Goal: Task Accomplishment & Management: Manage account settings

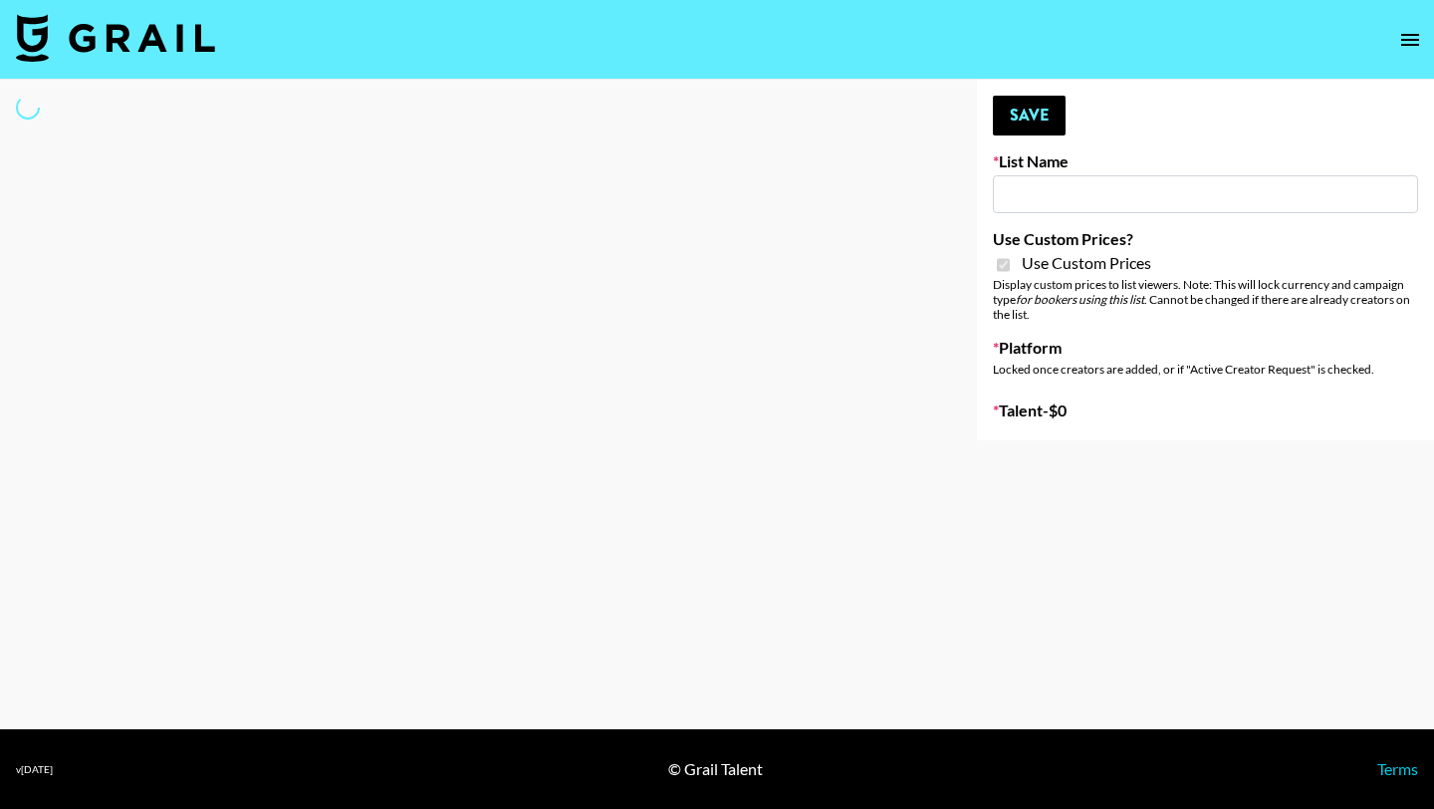
type input "Hume IG (19th Aug)"
checkbox input "true"
select select "Brand"
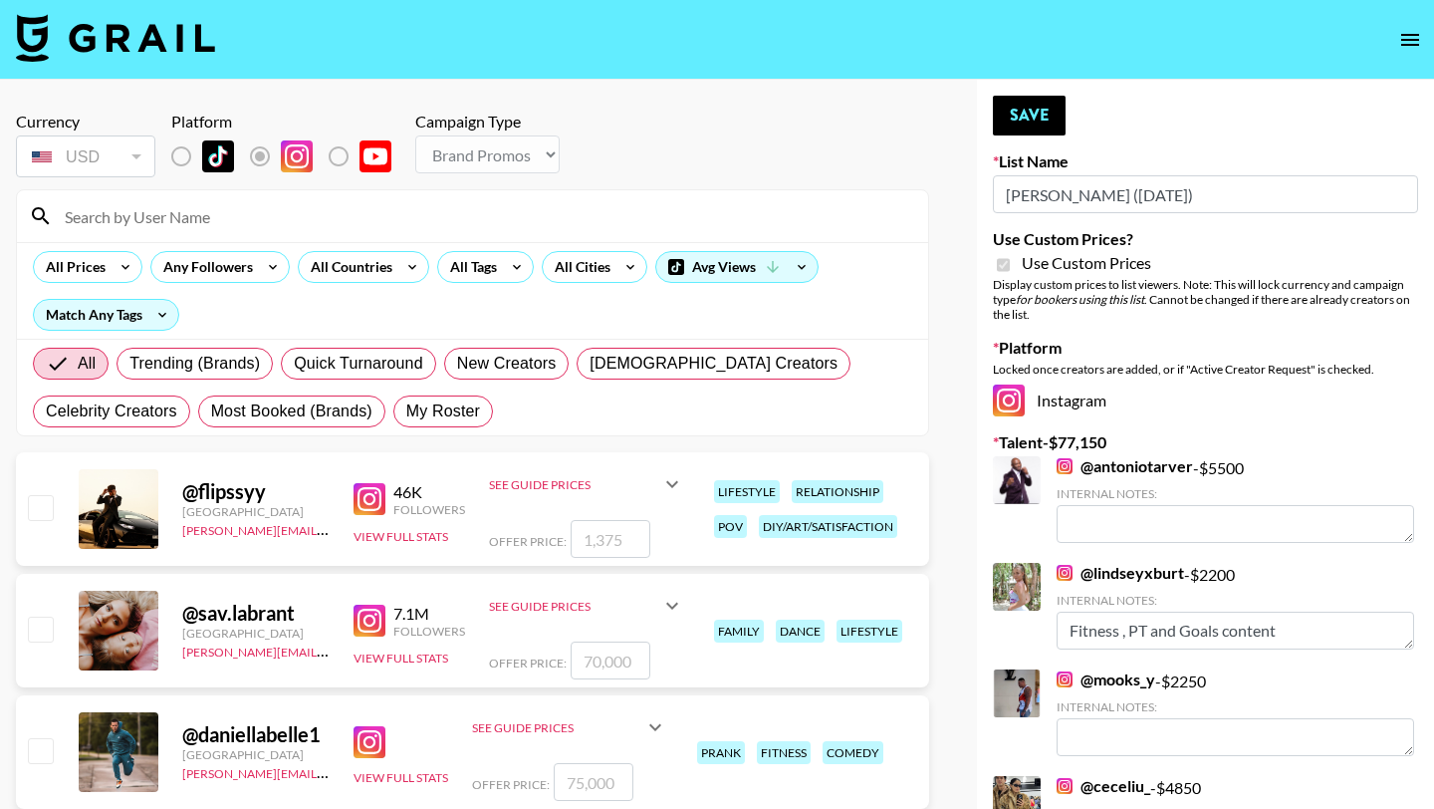
click at [518, 211] on input at bounding box center [485, 216] width 864 height 32
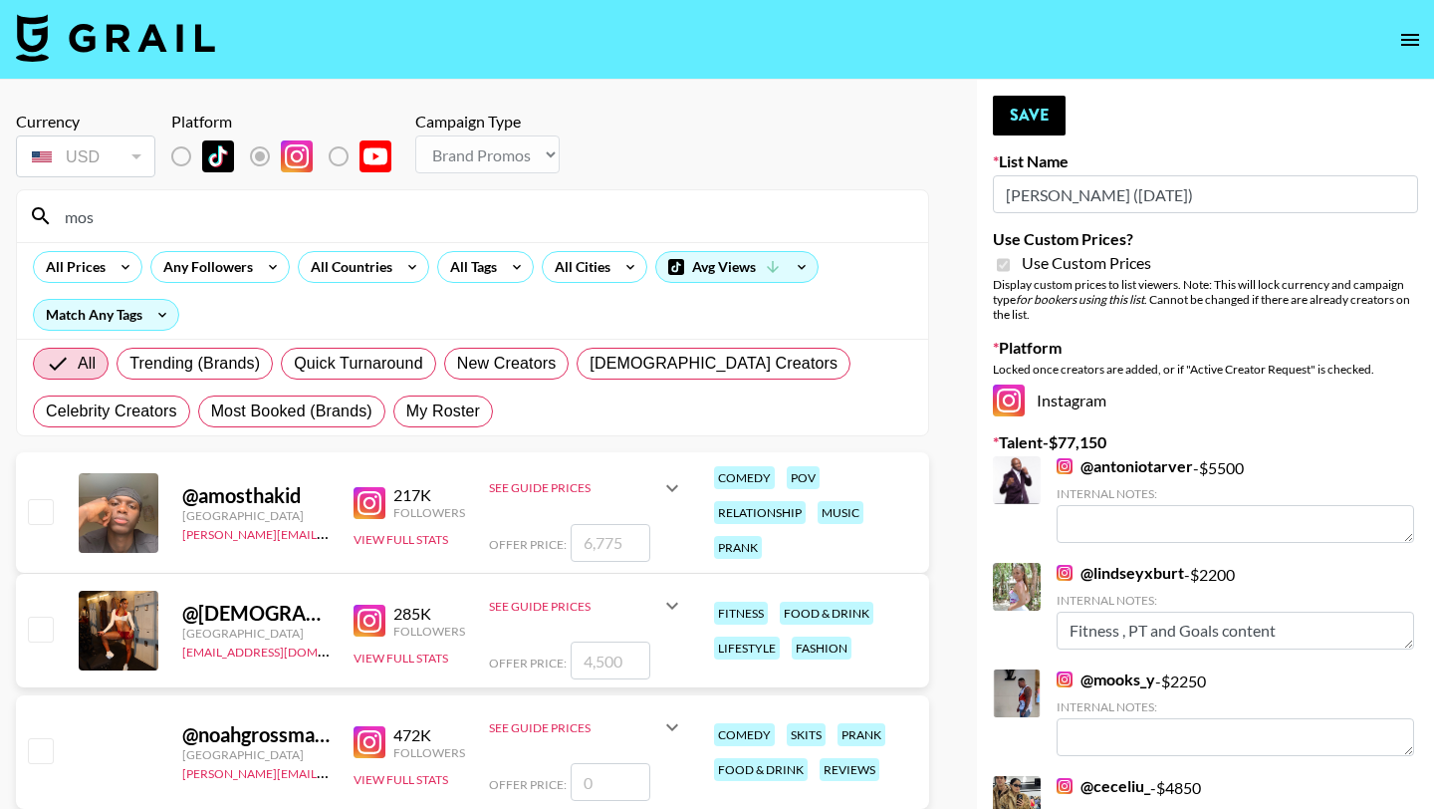
type input "[DEMOGRAPHIC_DATA]"
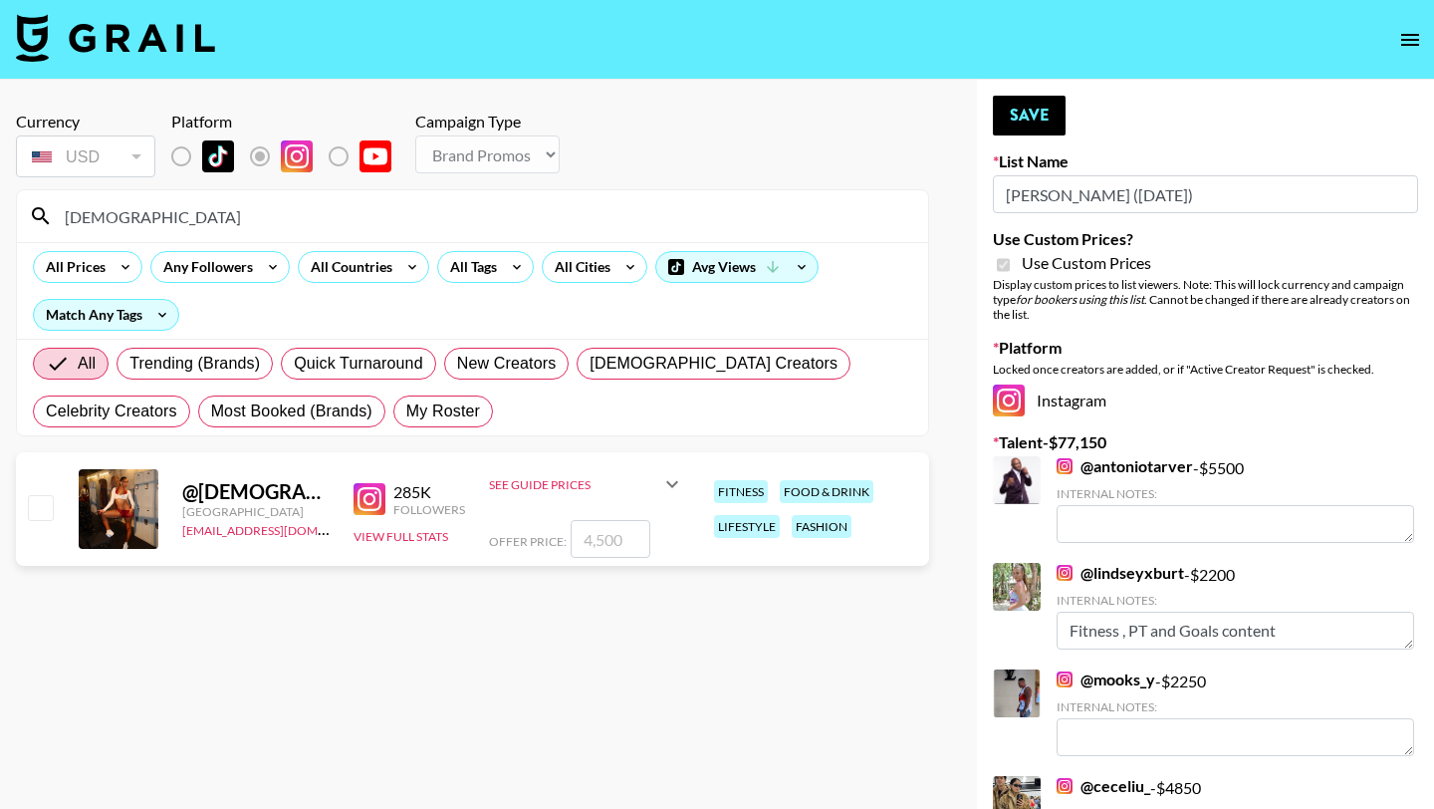
click at [42, 502] on input "checkbox" at bounding box center [40, 507] width 24 height 24
checkbox input "true"
drag, startPoint x: 622, startPoint y: 548, endPoint x: 484, endPoint y: 548, distance: 137.5
click at [484, 548] on div "@ Mosmfit [GEOGRAPHIC_DATA] [EMAIL_ADDRESS][DOMAIN_NAME] 285K Followers View Fu…" at bounding box center [472, 509] width 913 height 114
type input "4"
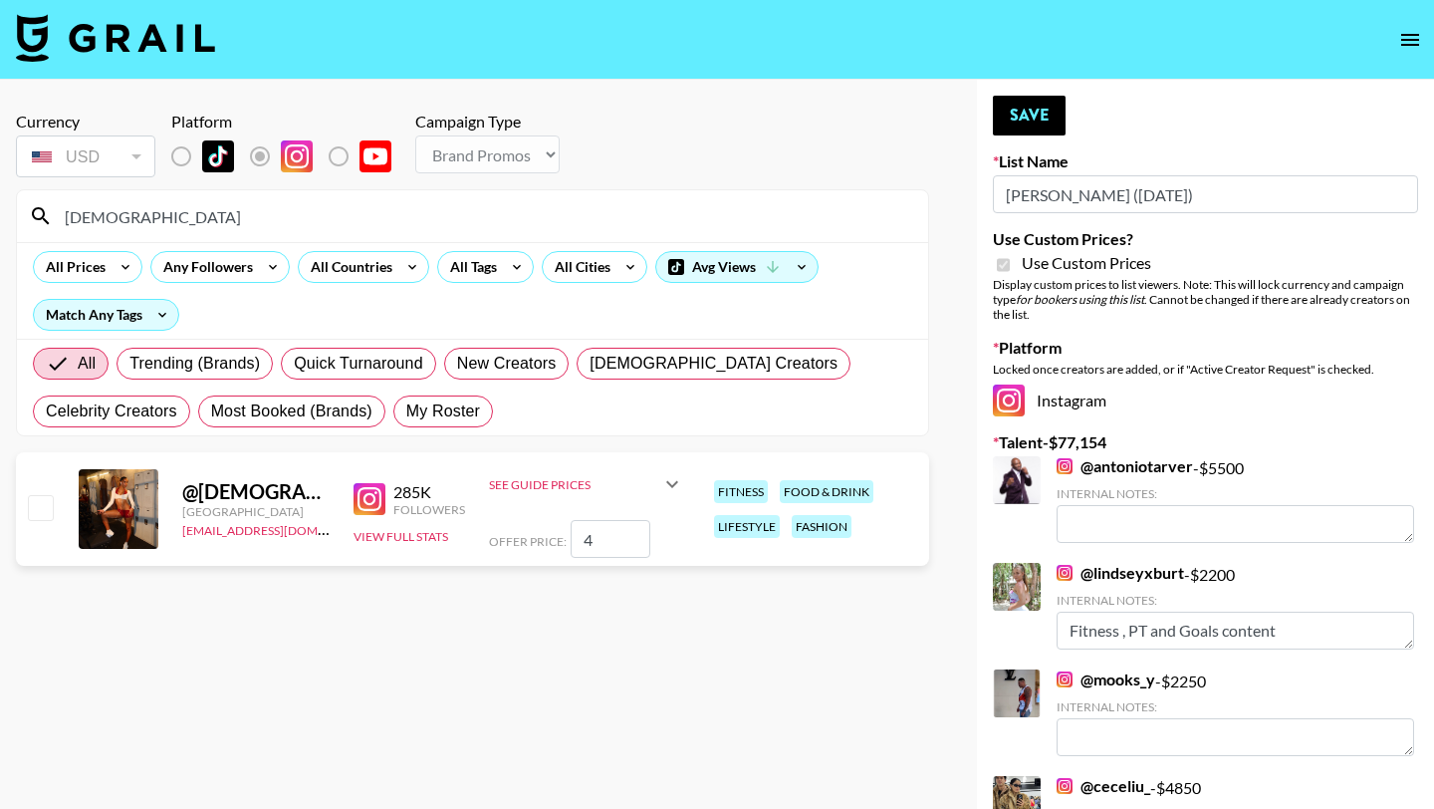
checkbox input "false"
checkbox input "true"
type input "8500"
click at [1035, 123] on button "Save" at bounding box center [1029, 116] width 73 height 40
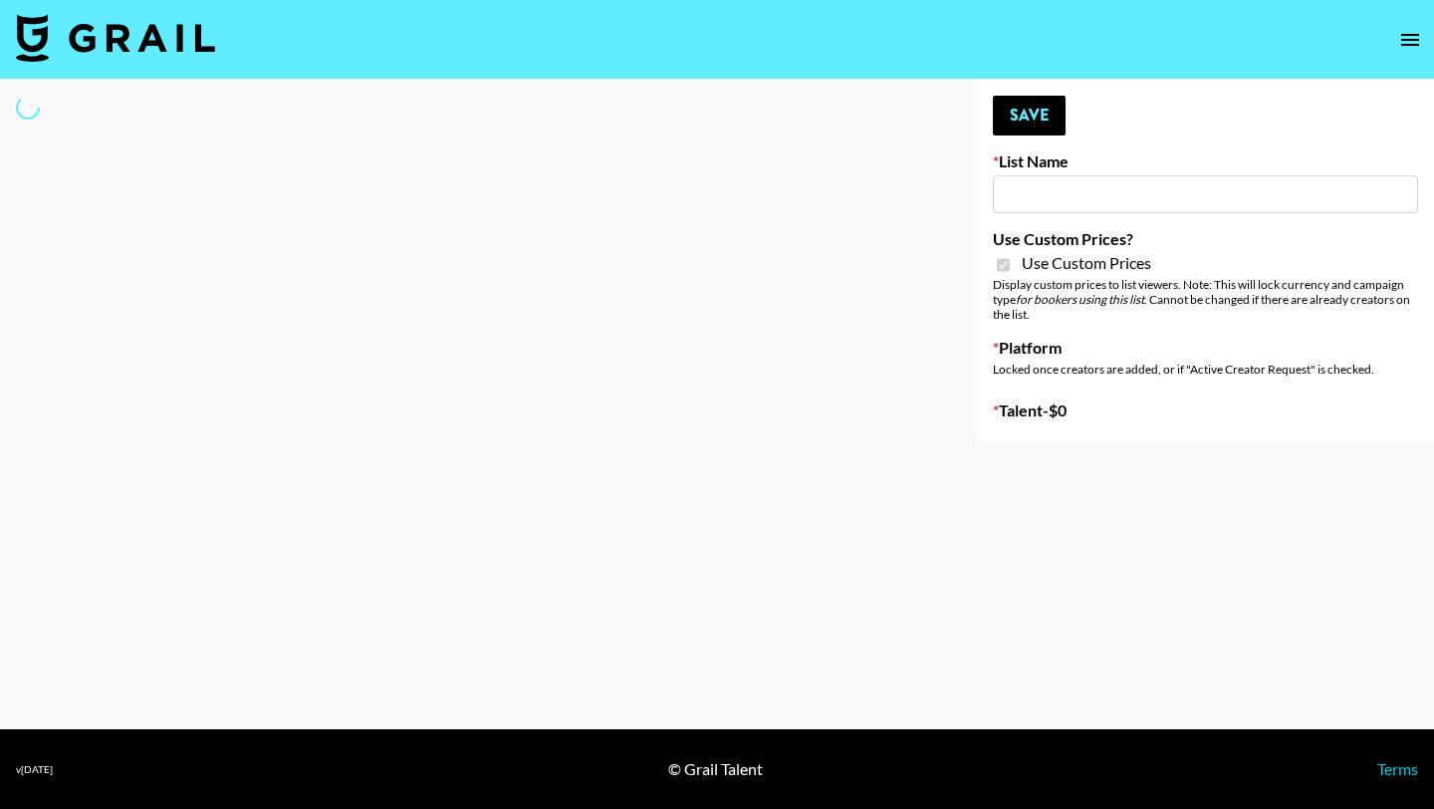
type input "Khiels (19th Aug)"
checkbox input "true"
select select "Brand"
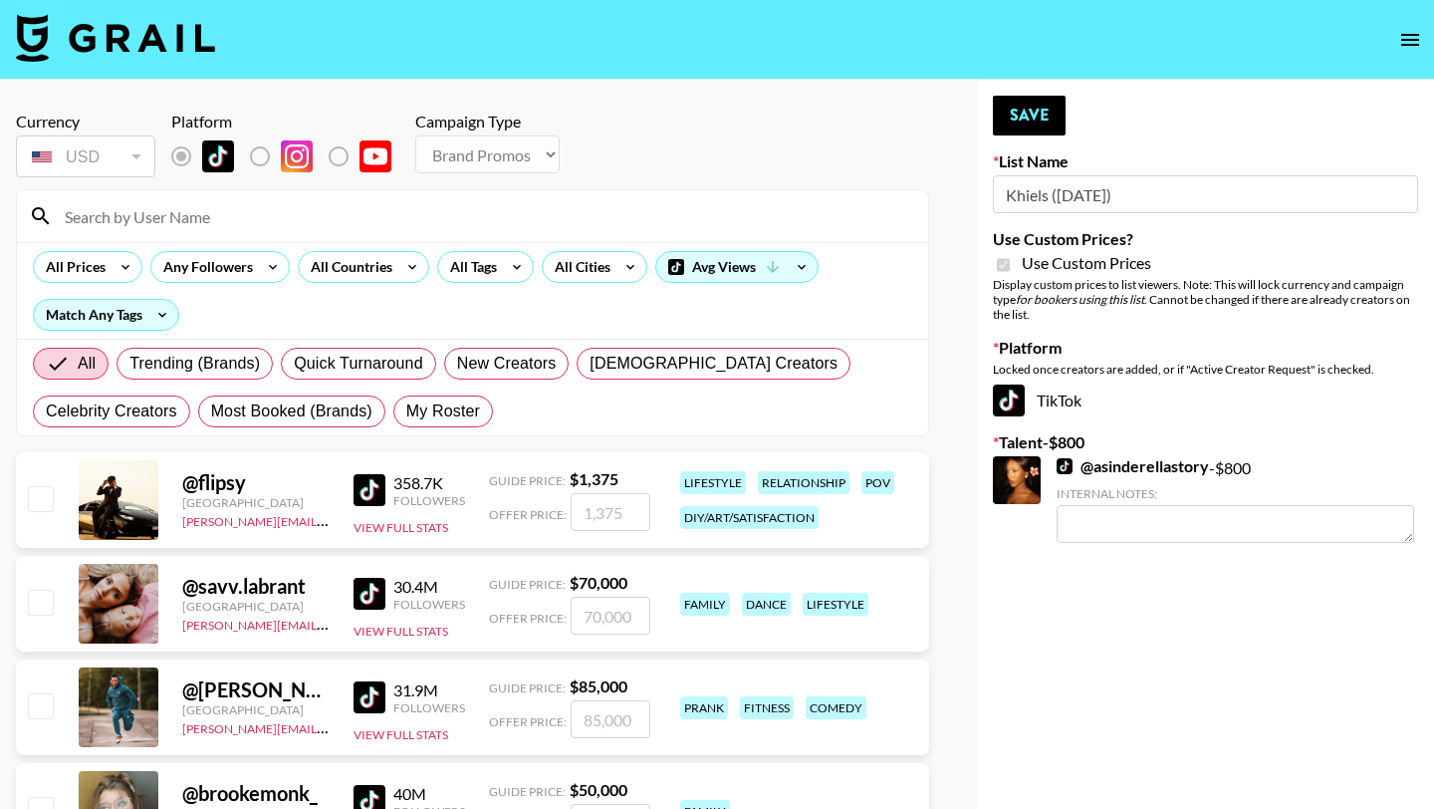
click at [451, 221] on input at bounding box center [485, 216] width 864 height 32
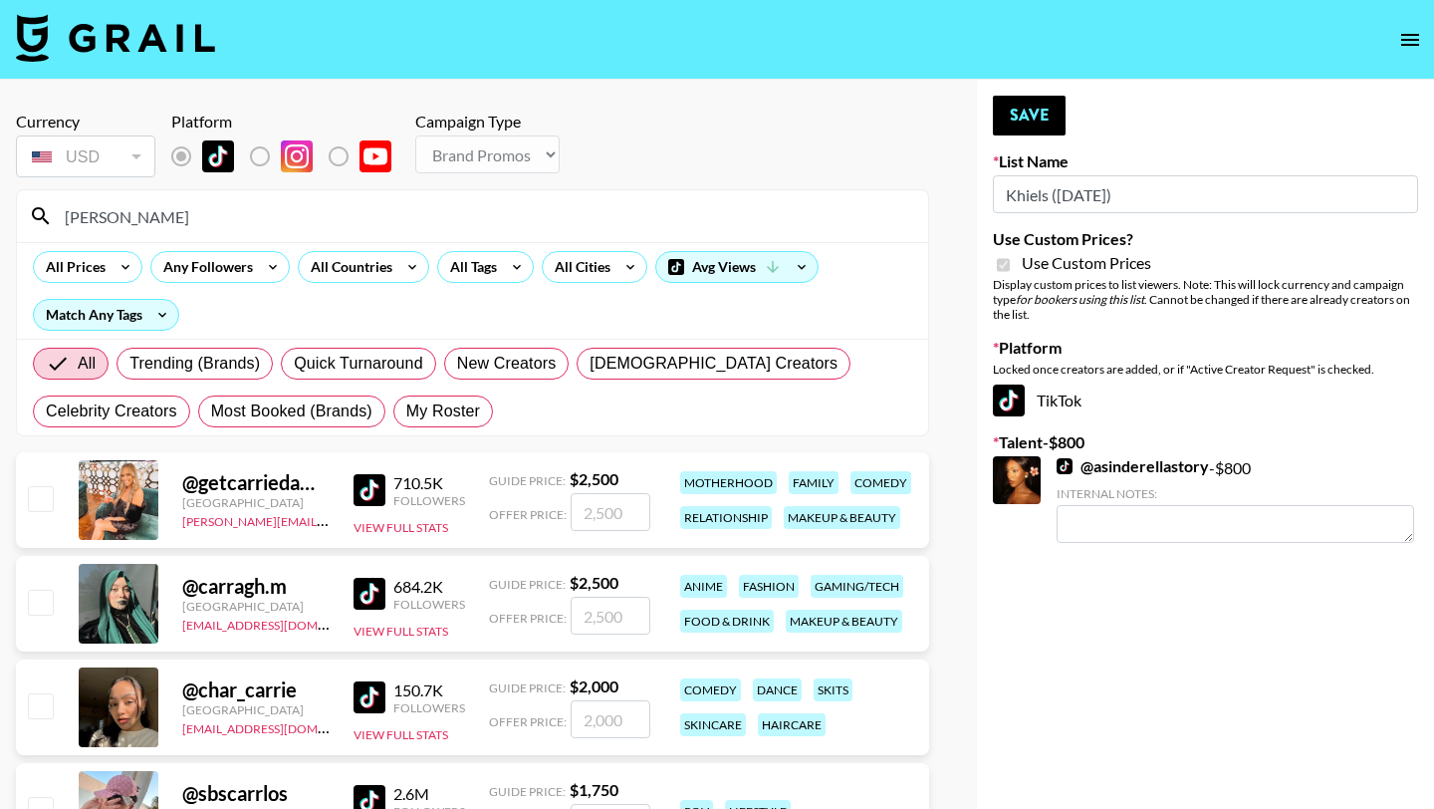
type input "carr"
click at [39, 593] on input "checkbox" at bounding box center [40, 602] width 24 height 24
checkbox input "true"
type input "2500"
drag, startPoint x: 641, startPoint y: 613, endPoint x: 503, endPoint y: 613, distance: 138.4
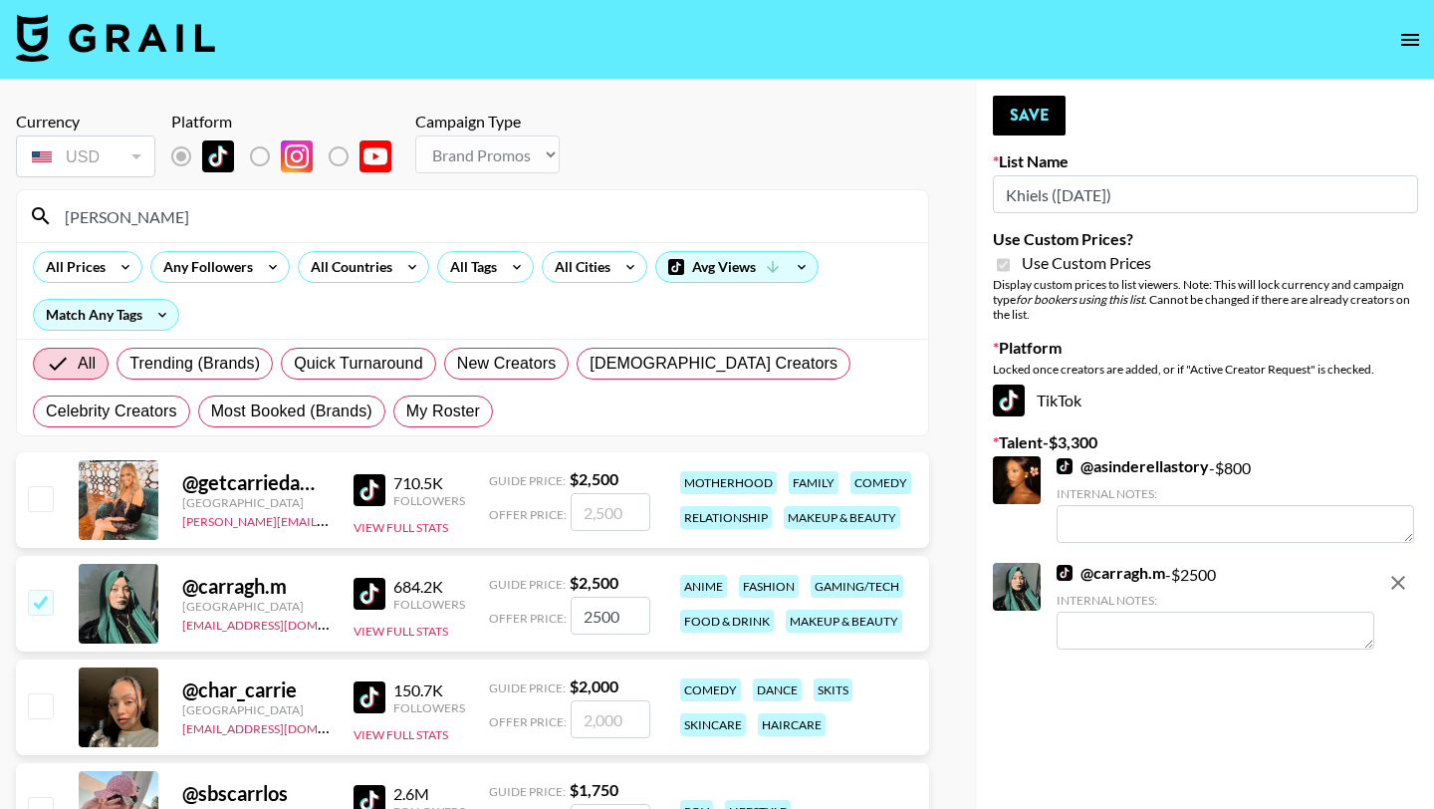
click at [503, 613] on div "Offer Price: 2500" at bounding box center [569, 616] width 161 height 38
checkbox input "false"
checkbox input "true"
type input "3500"
click at [1045, 120] on button "Save" at bounding box center [1029, 116] width 73 height 40
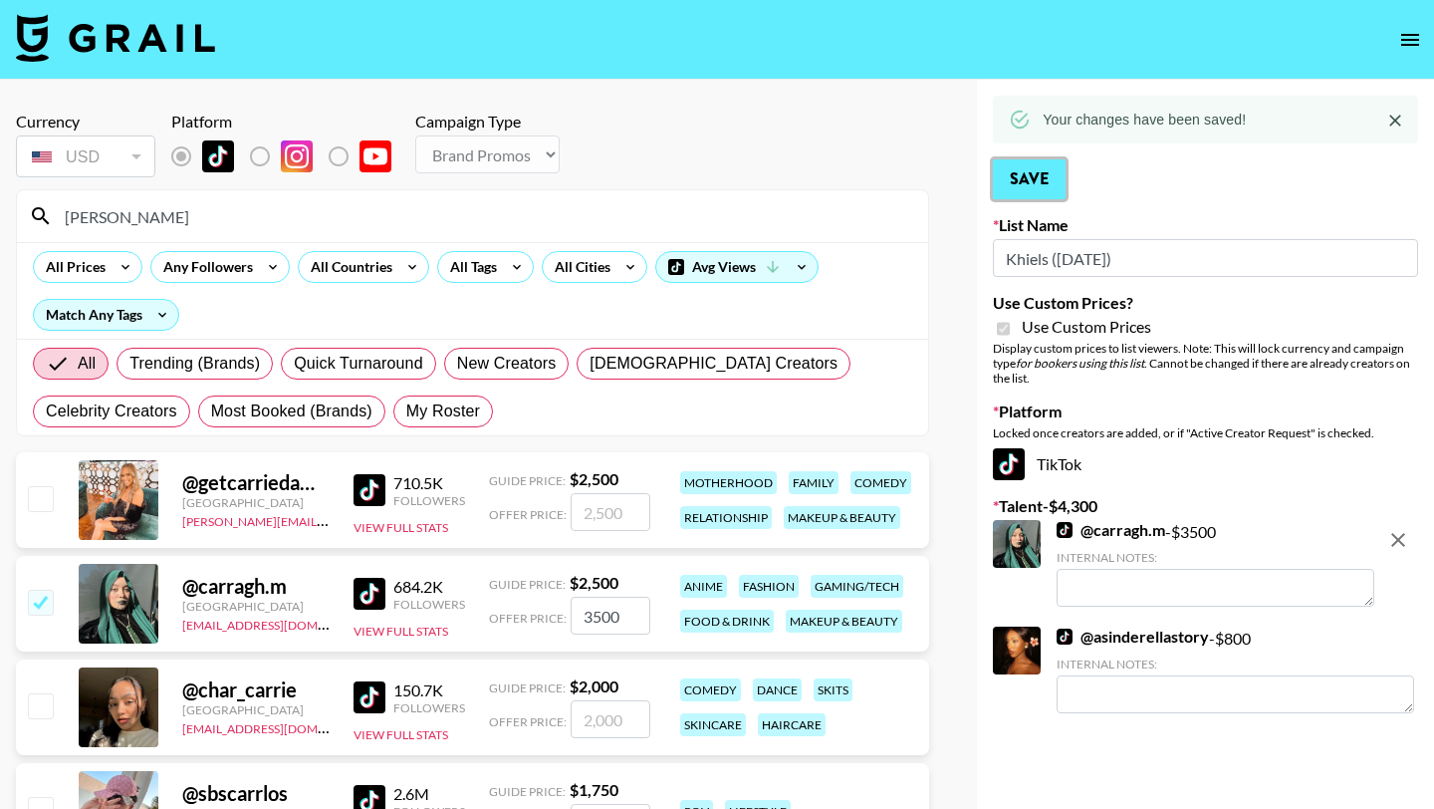
click at [1027, 176] on button "Save" at bounding box center [1029, 179] width 73 height 40
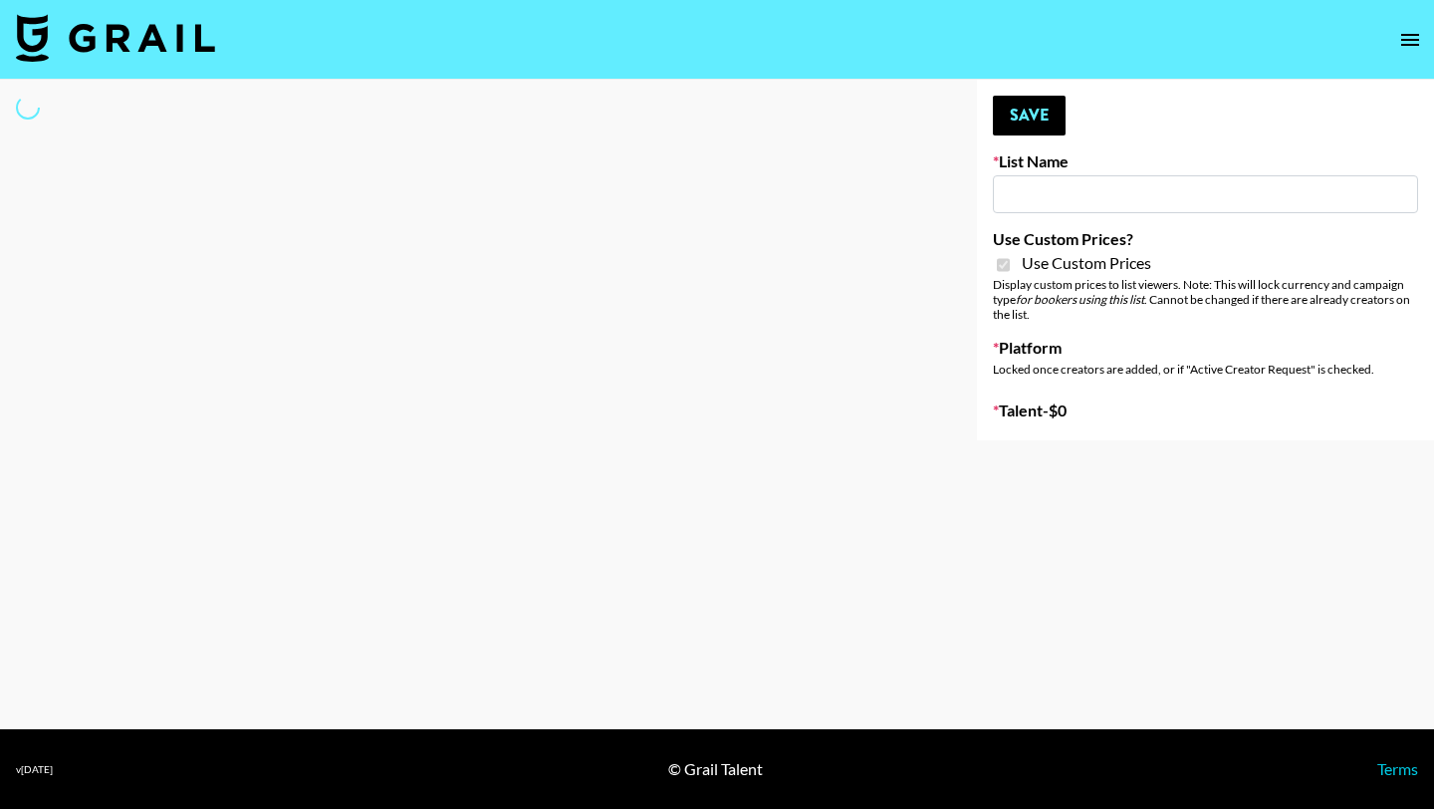
type input "Liquid Brands ([DATE])"
checkbox input "true"
select select "Brand"
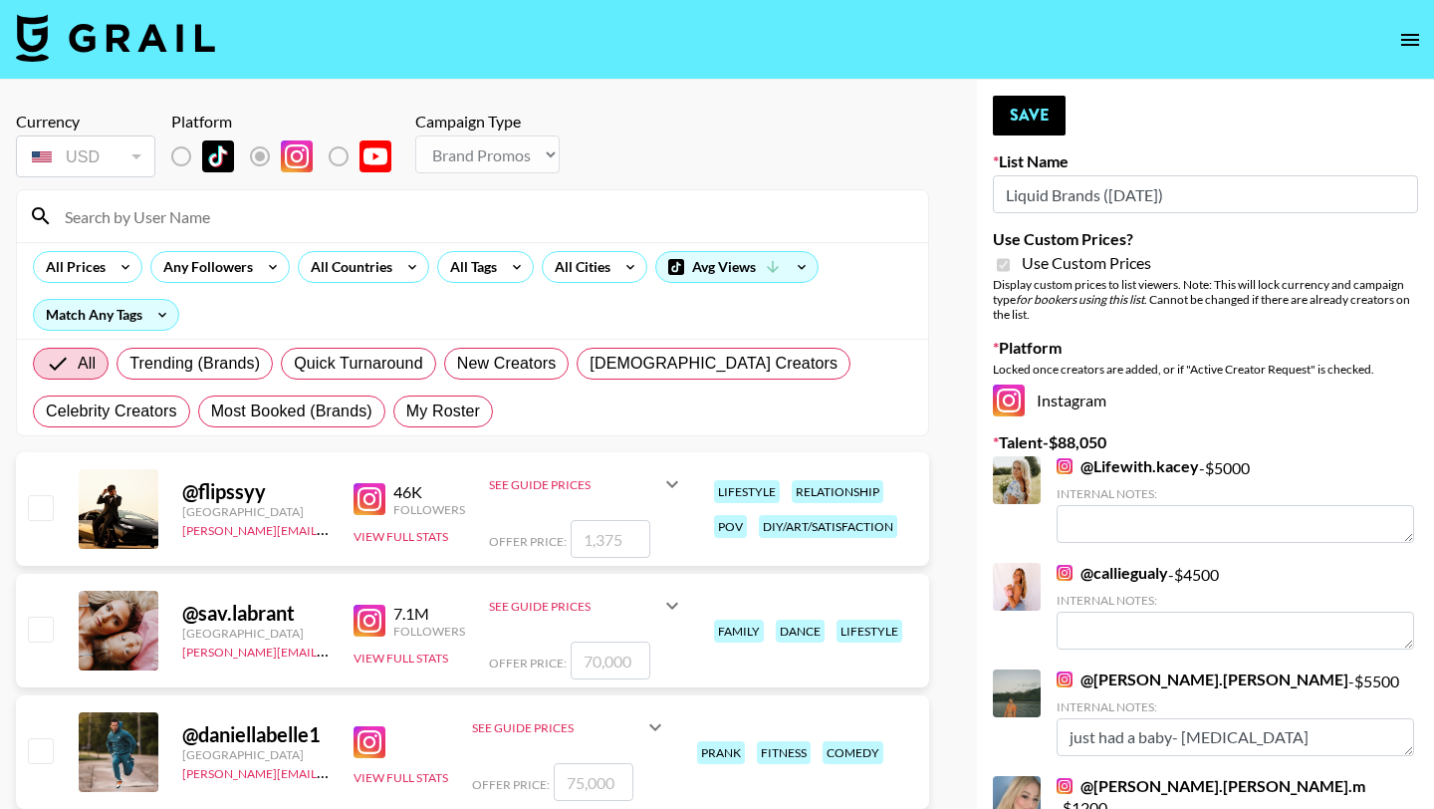
click at [490, 194] on div at bounding box center [472, 216] width 911 height 52
click at [490, 207] on input at bounding box center [485, 216] width 864 height 32
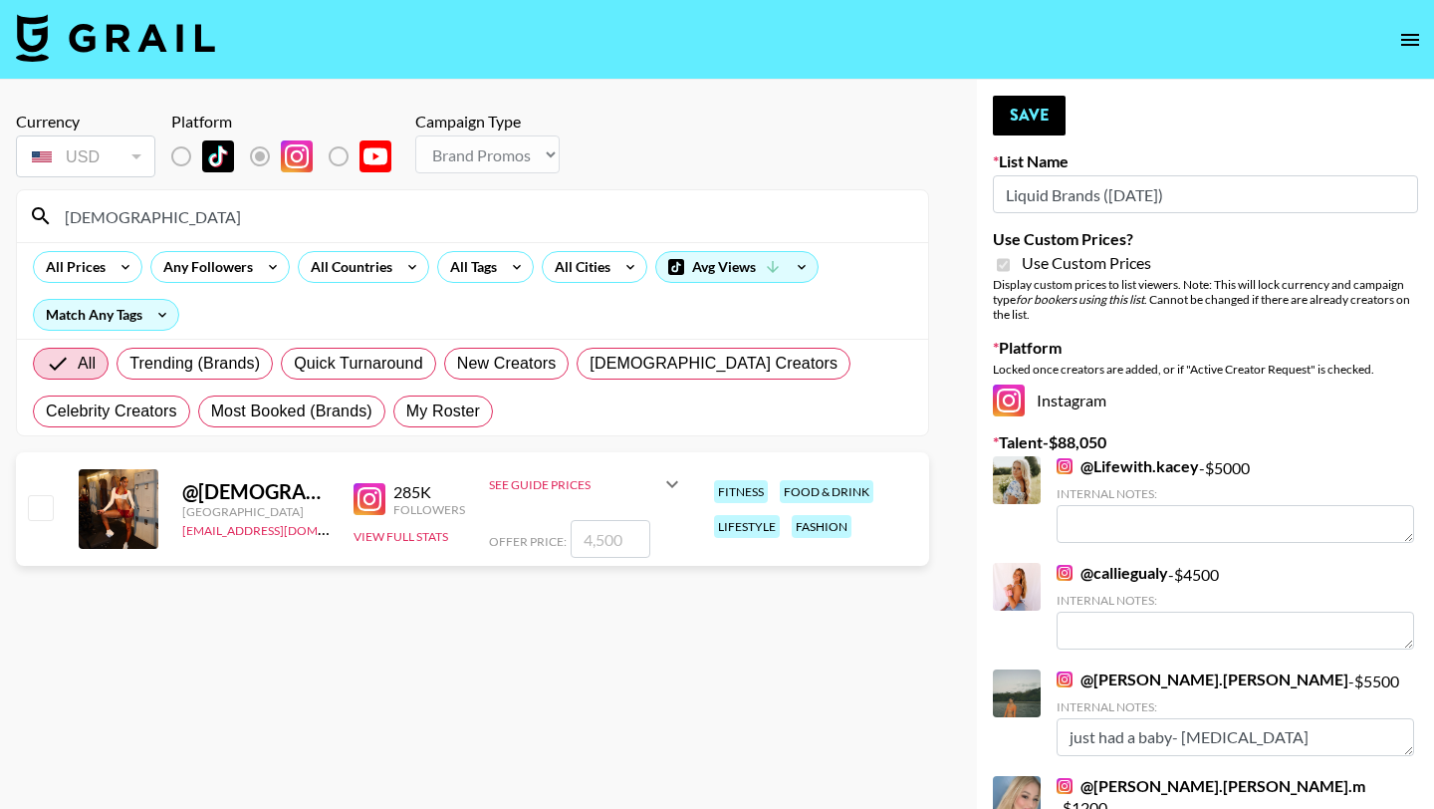
type input "[DEMOGRAPHIC_DATA]"
click at [35, 497] on input "checkbox" at bounding box center [40, 507] width 24 height 24
checkbox input "true"
type input "4500"
drag, startPoint x: 621, startPoint y: 548, endPoint x: 452, endPoint y: 545, distance: 168.4
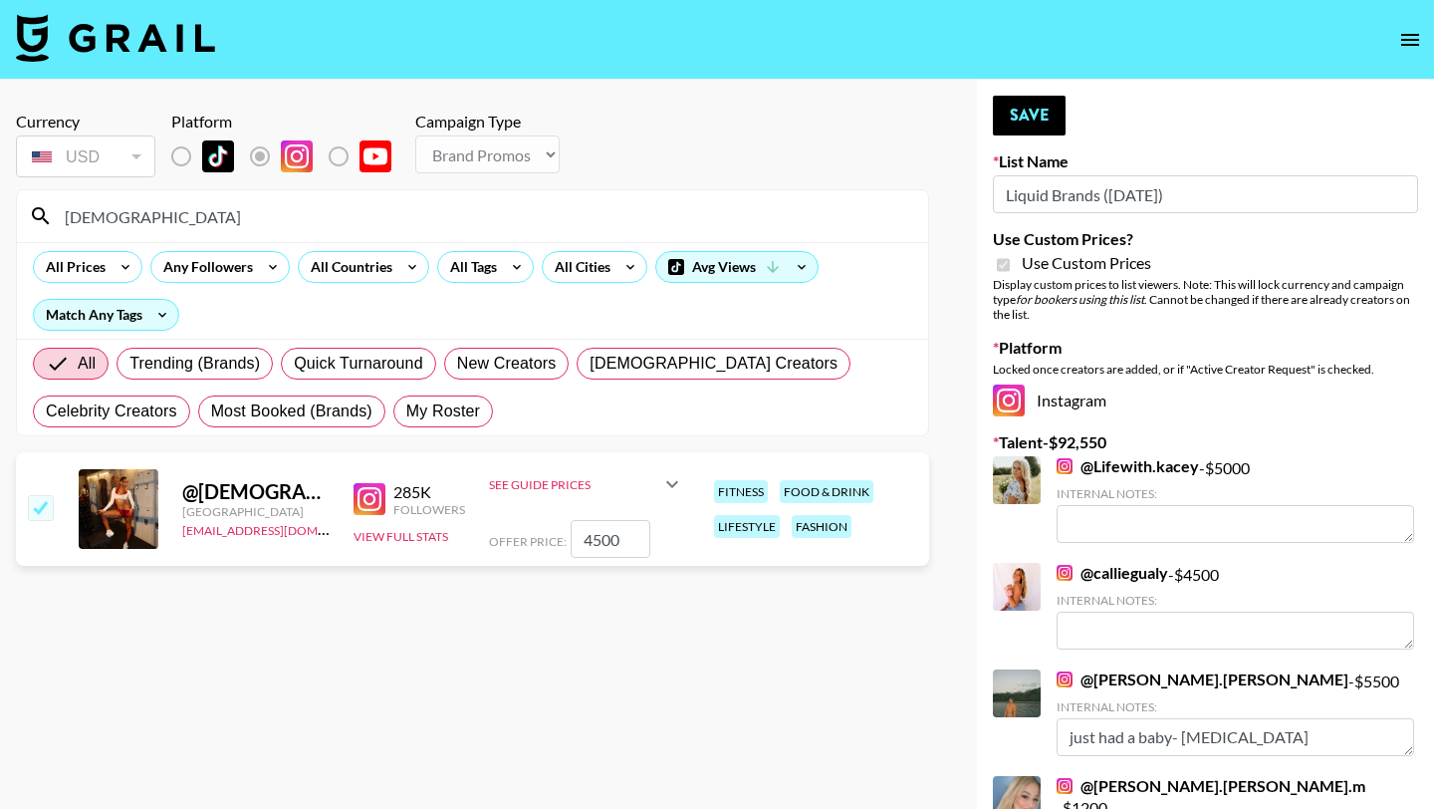
click at [452, 545] on div "@ Mosmfit [GEOGRAPHIC_DATA] [EMAIL_ADDRESS][DOMAIN_NAME] 285K Followers View Fu…" at bounding box center [472, 509] width 913 height 114
checkbox input "false"
checkbox input "true"
type input "8500"
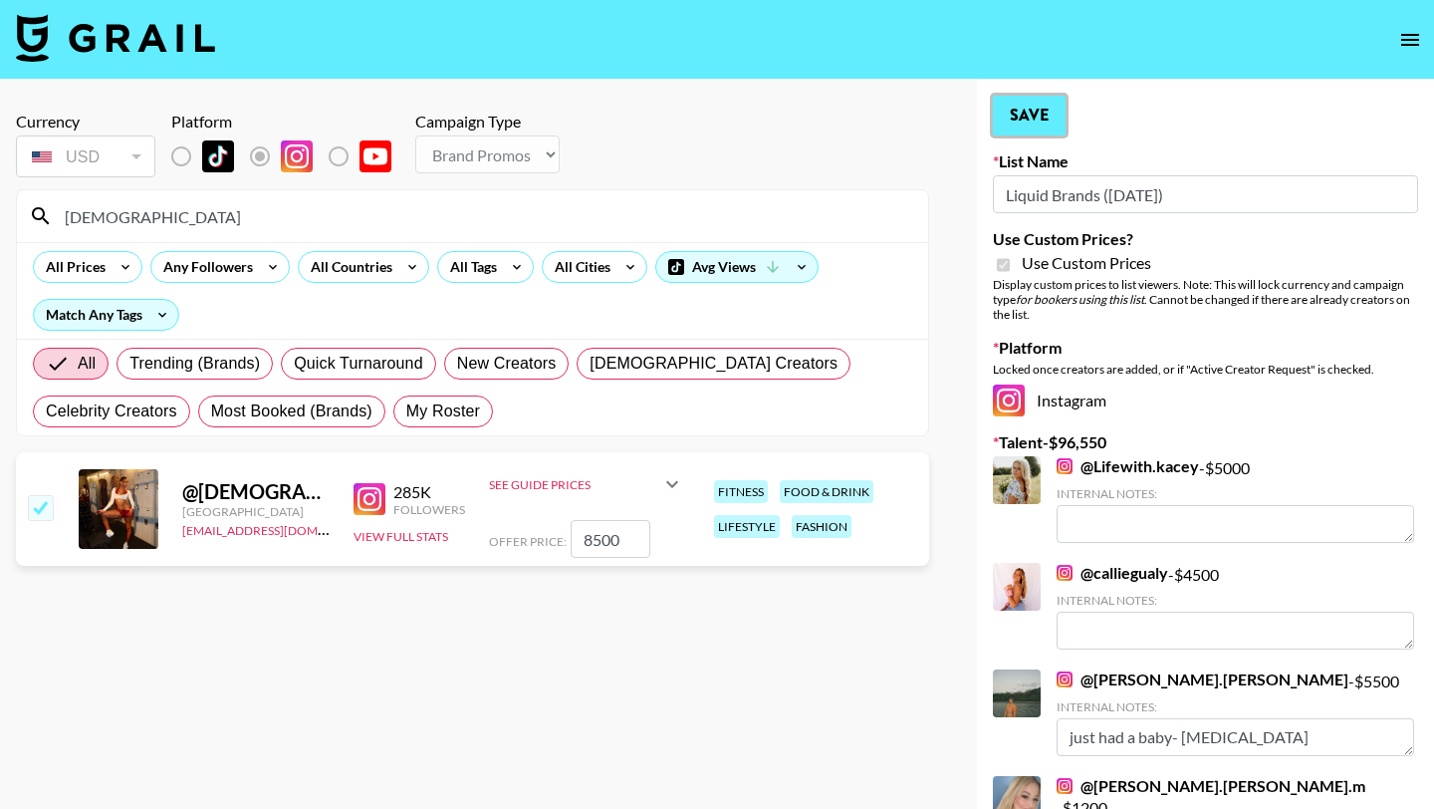
click at [1019, 125] on button "Save" at bounding box center [1029, 116] width 73 height 40
